Goal: Check status: Check status

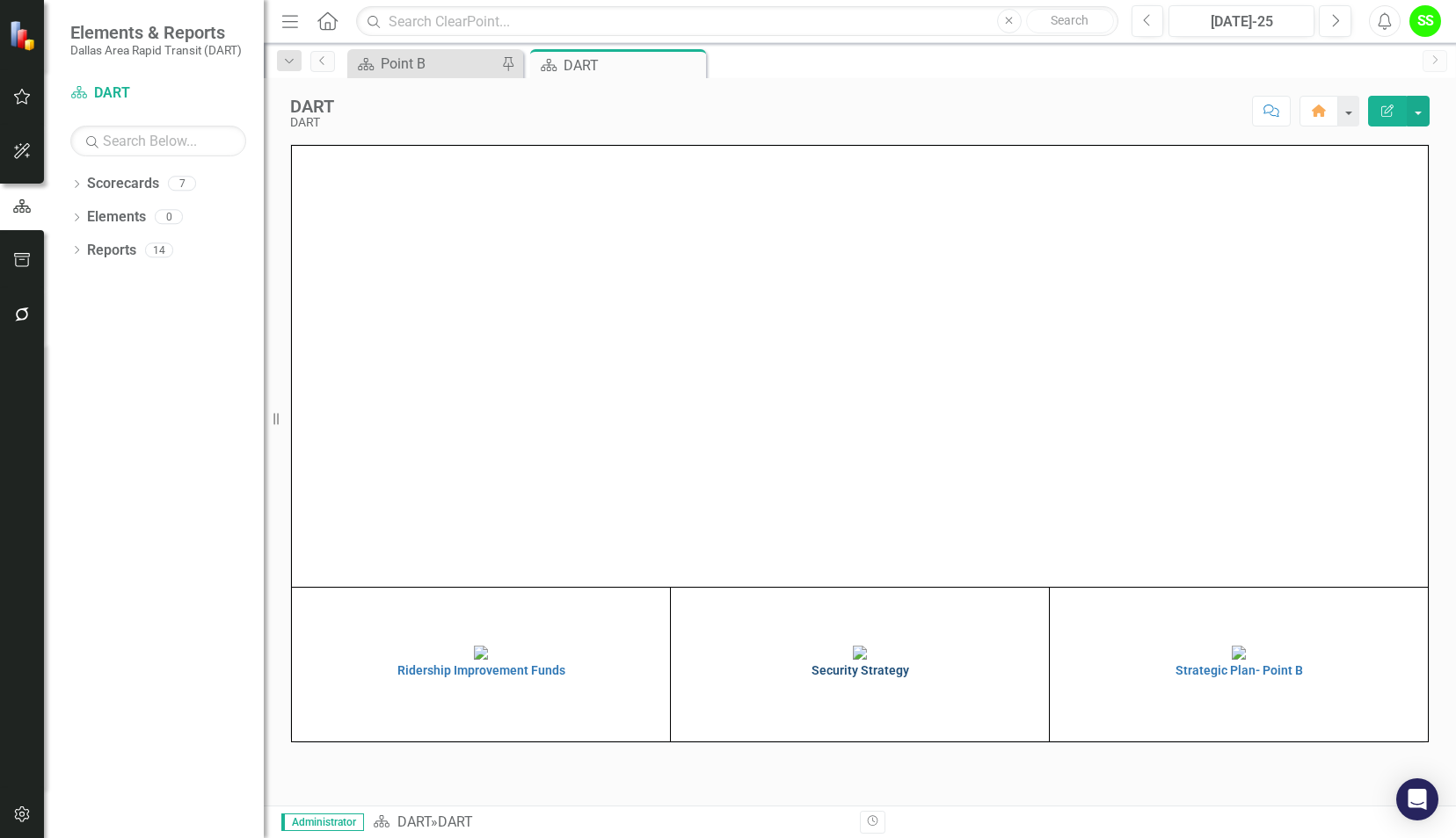
click at [850, 677] on h4 "Security Strategy" at bounding box center [859, 670] width 369 height 13
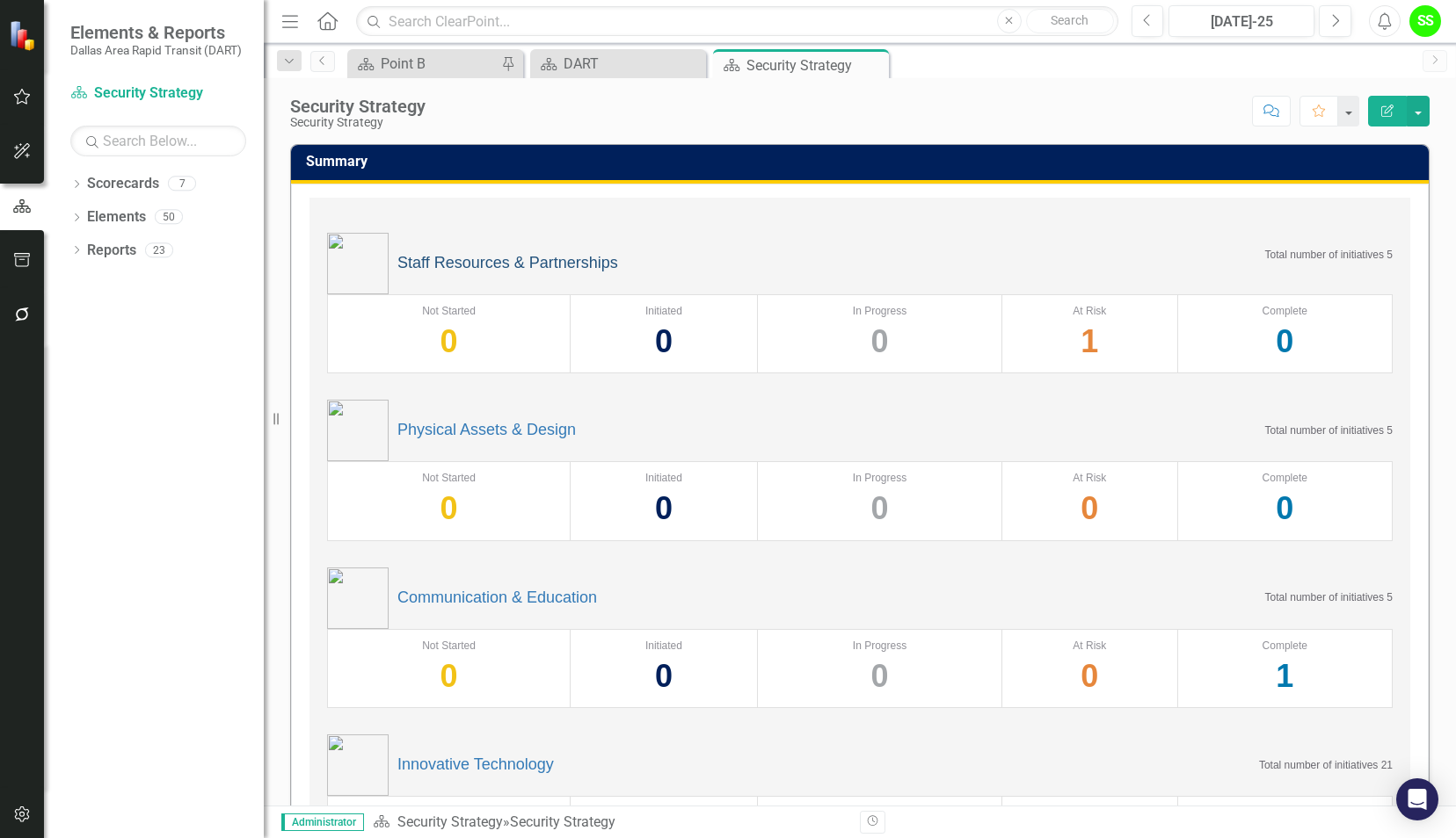
click at [480, 260] on link "Staff Resources & Partnerships" at bounding box center [508, 264] width 221 height 18
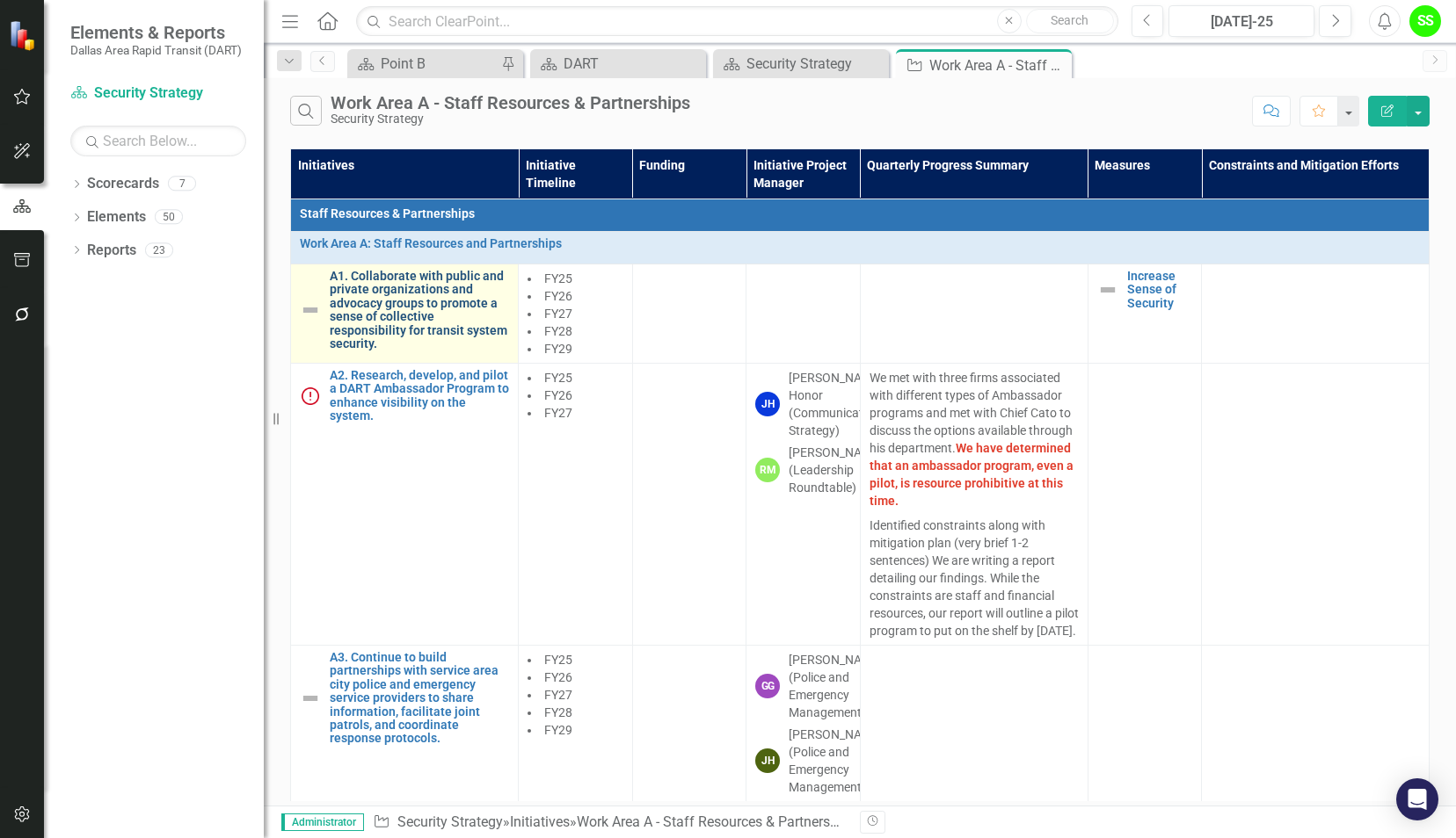
click at [424, 297] on link "A1. Collaborate with public and private organizations and advocacy groups to pr…" at bounding box center [419, 310] width 180 height 80
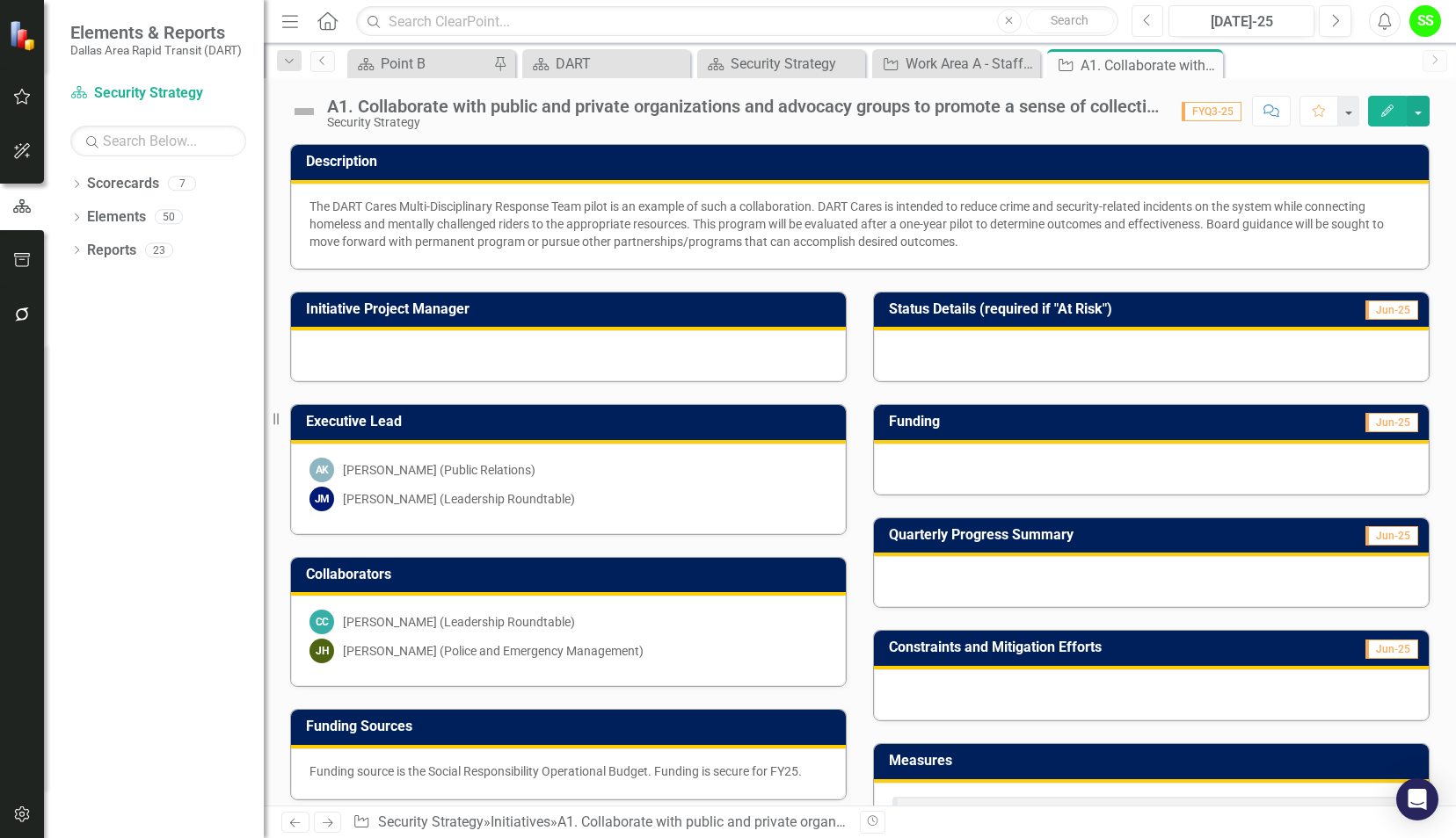
click at [1155, 18] on button "Previous" at bounding box center [1148, 21] width 32 height 31
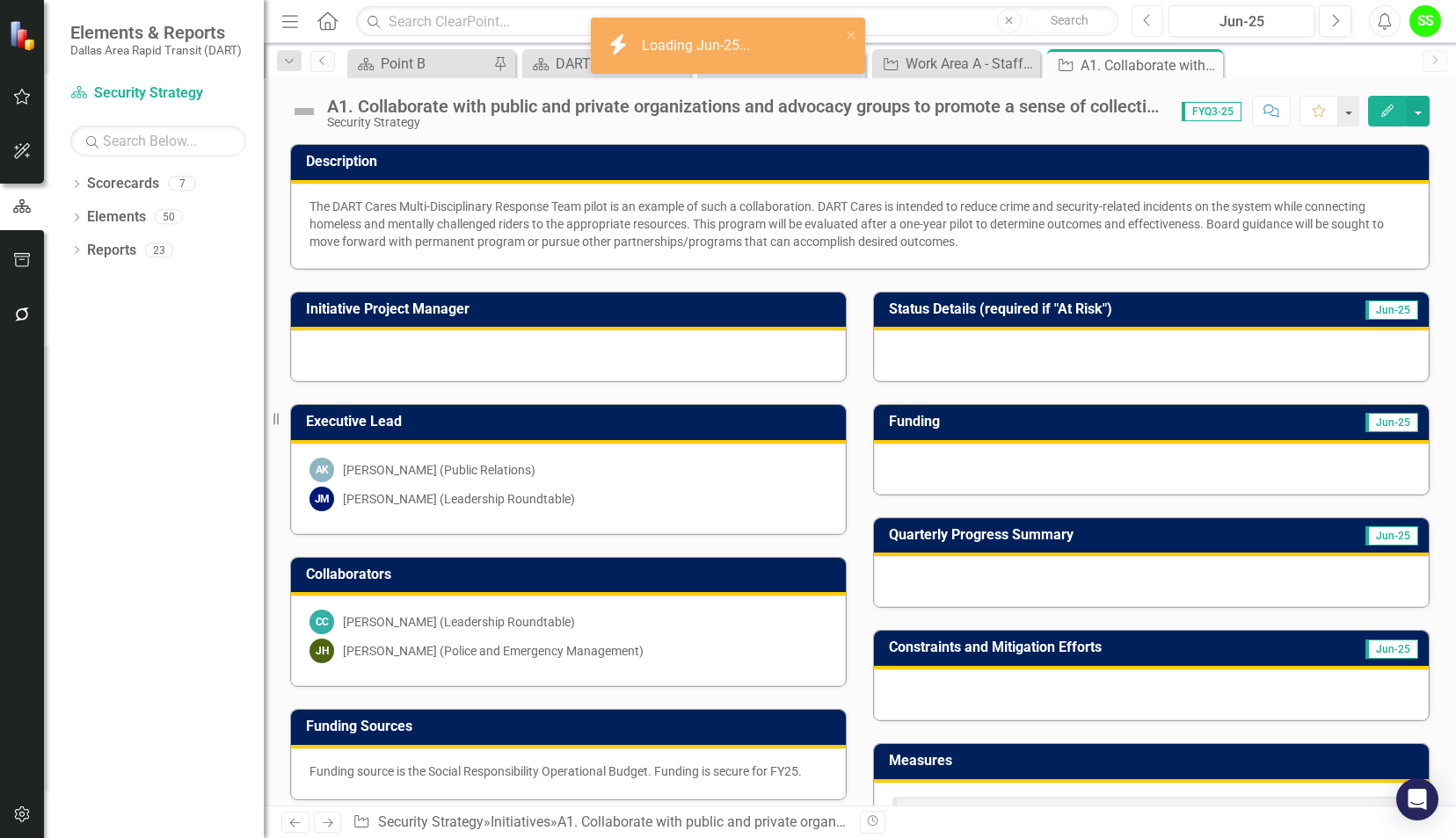
click at [1155, 18] on button "Previous" at bounding box center [1148, 21] width 32 height 31
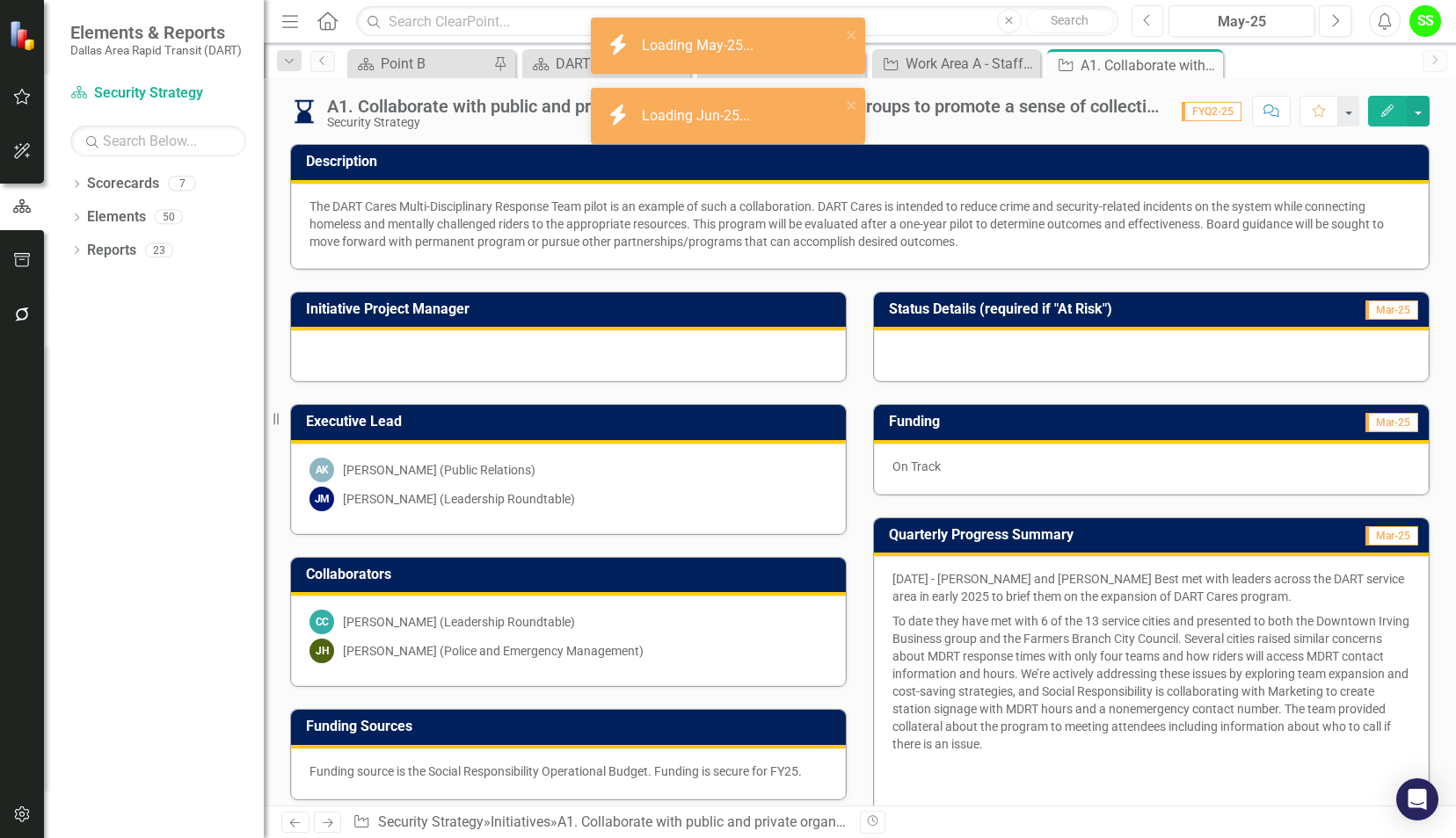
click at [1155, 18] on button "Previous" at bounding box center [1148, 21] width 32 height 31
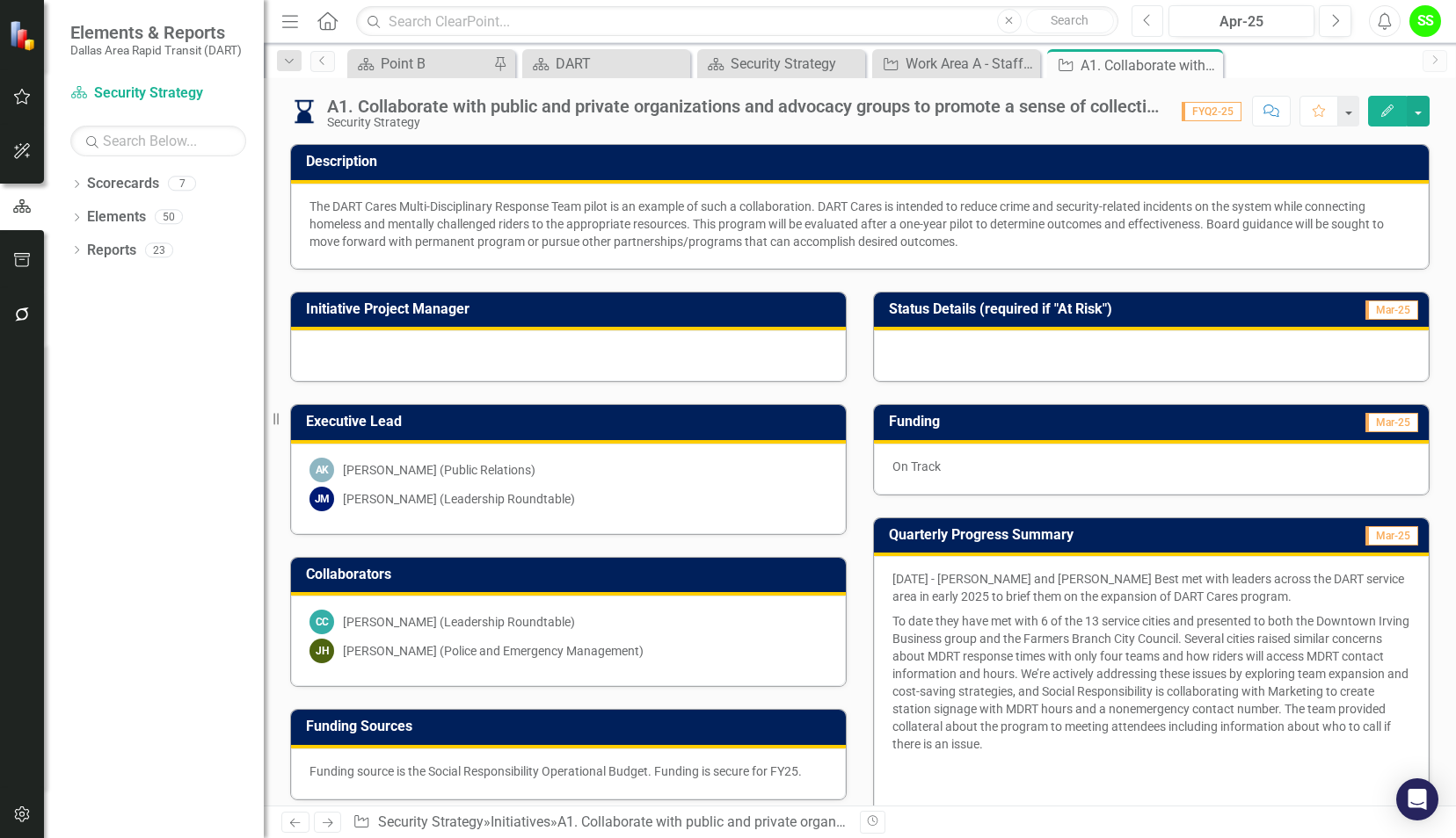
click at [1152, 21] on icon "Previous" at bounding box center [1148, 21] width 10 height 16
click at [1006, 784] on p at bounding box center [1150, 793] width 518 height 25
click at [1334, 19] on icon "Next" at bounding box center [1334, 21] width 10 height 16
click at [320, 54] on link "Previous" at bounding box center [323, 62] width 25 height 21
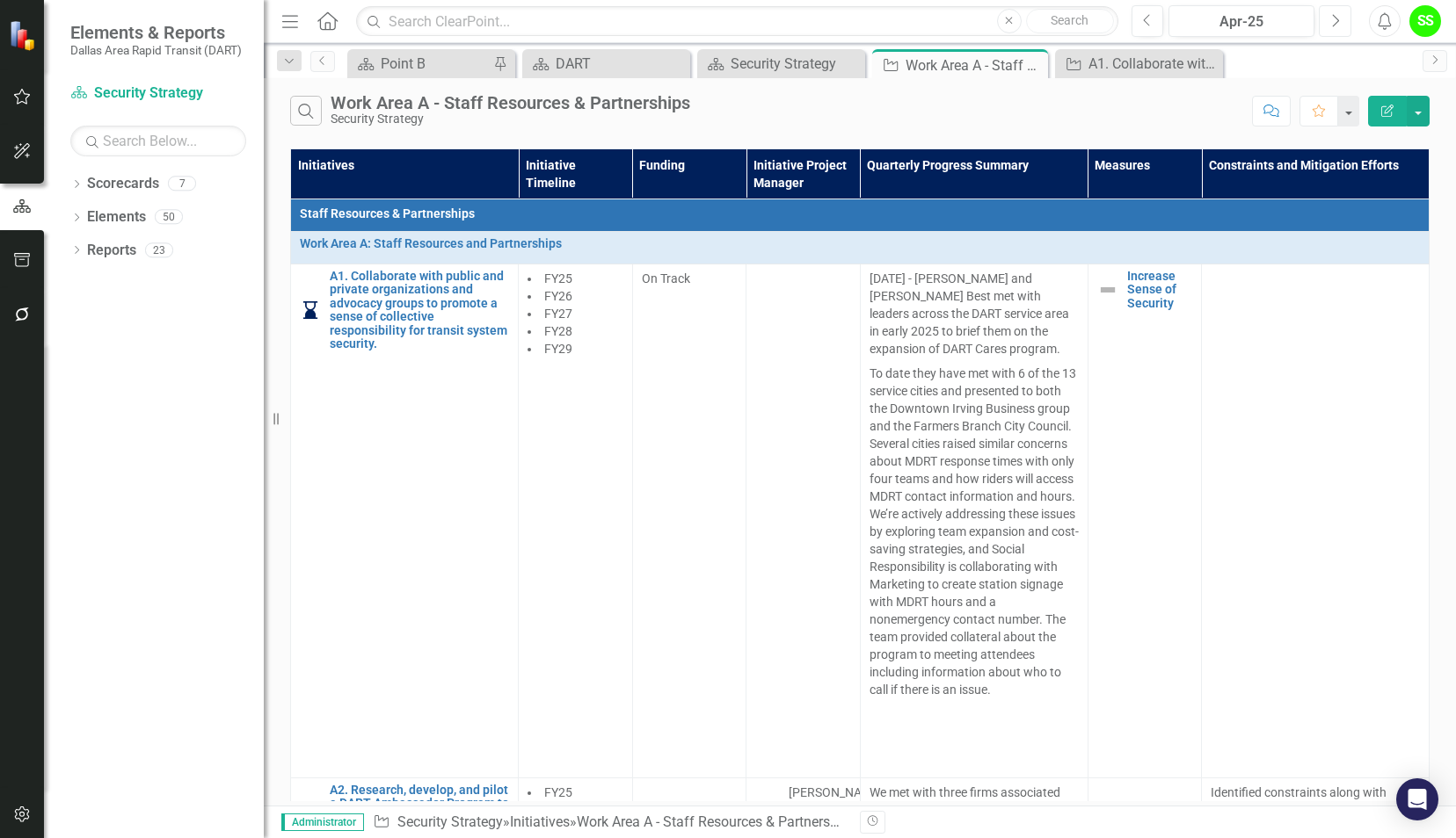
click at [1338, 20] on icon "button" at bounding box center [1336, 21] width 7 height 13
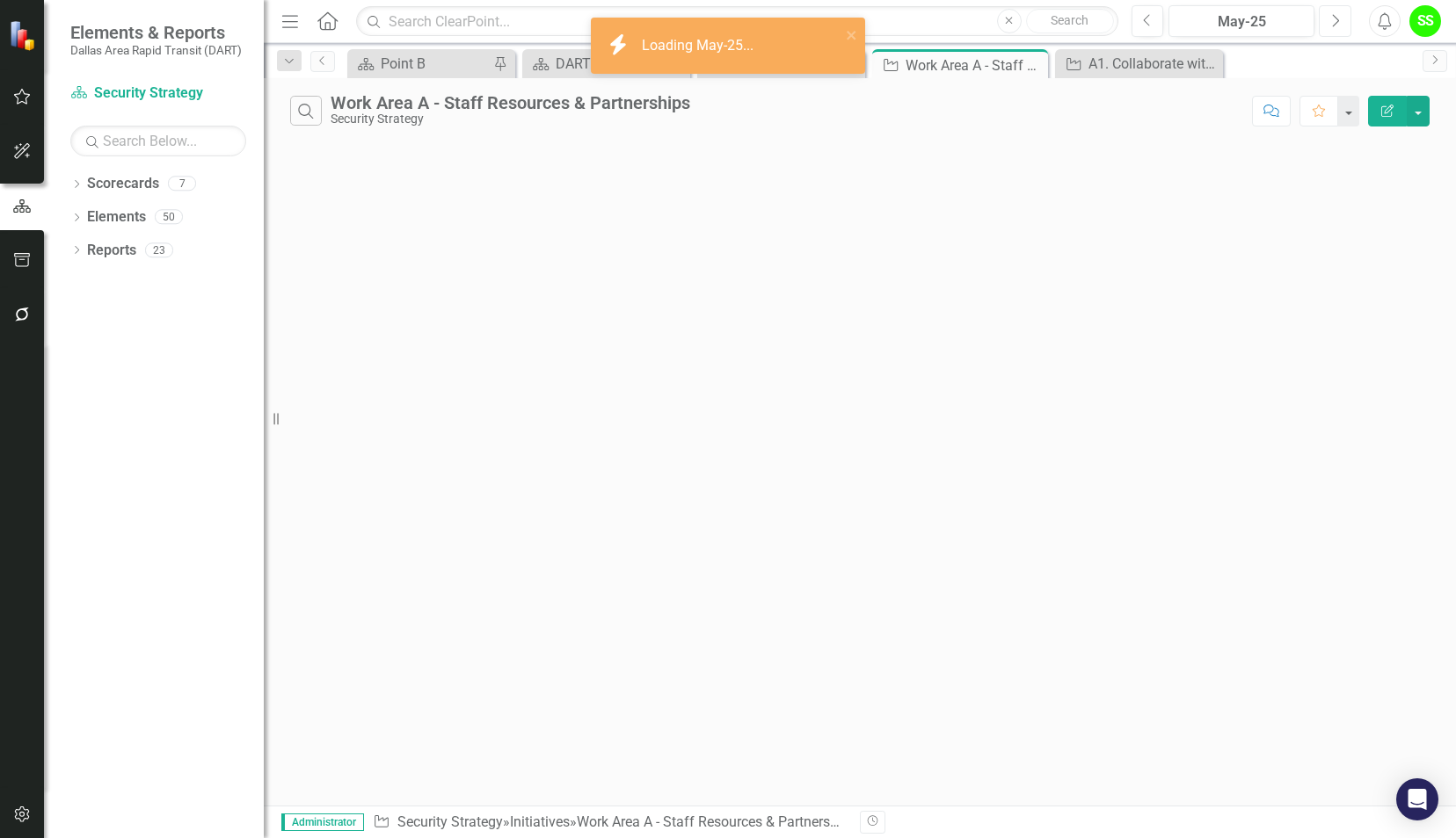
click at [1338, 20] on icon "button" at bounding box center [1336, 21] width 7 height 13
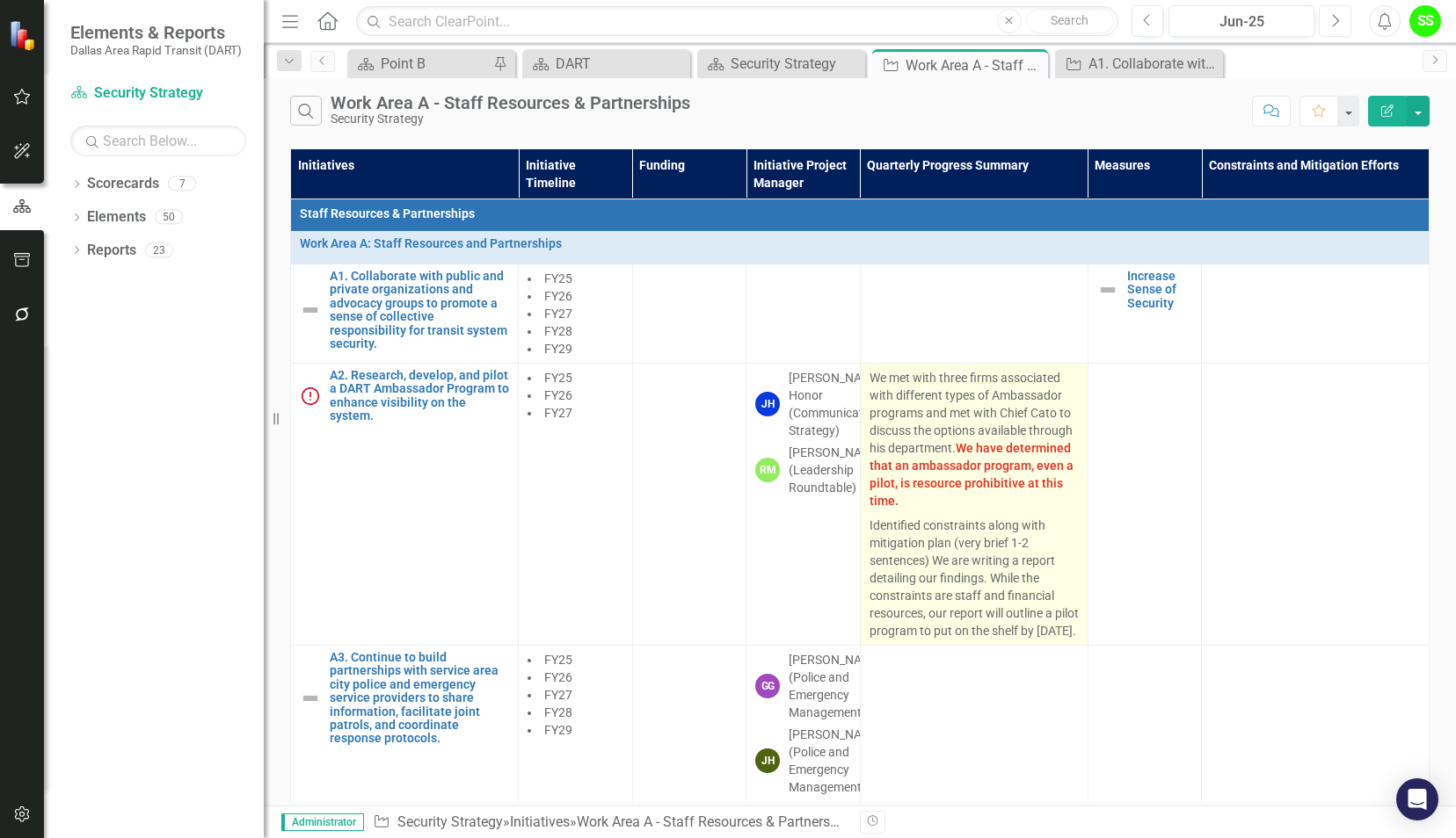
click at [1318, 5] on button "Next" at bounding box center [1334, 21] width 32 height 31
